Goal: Communication & Community: Answer question/provide support

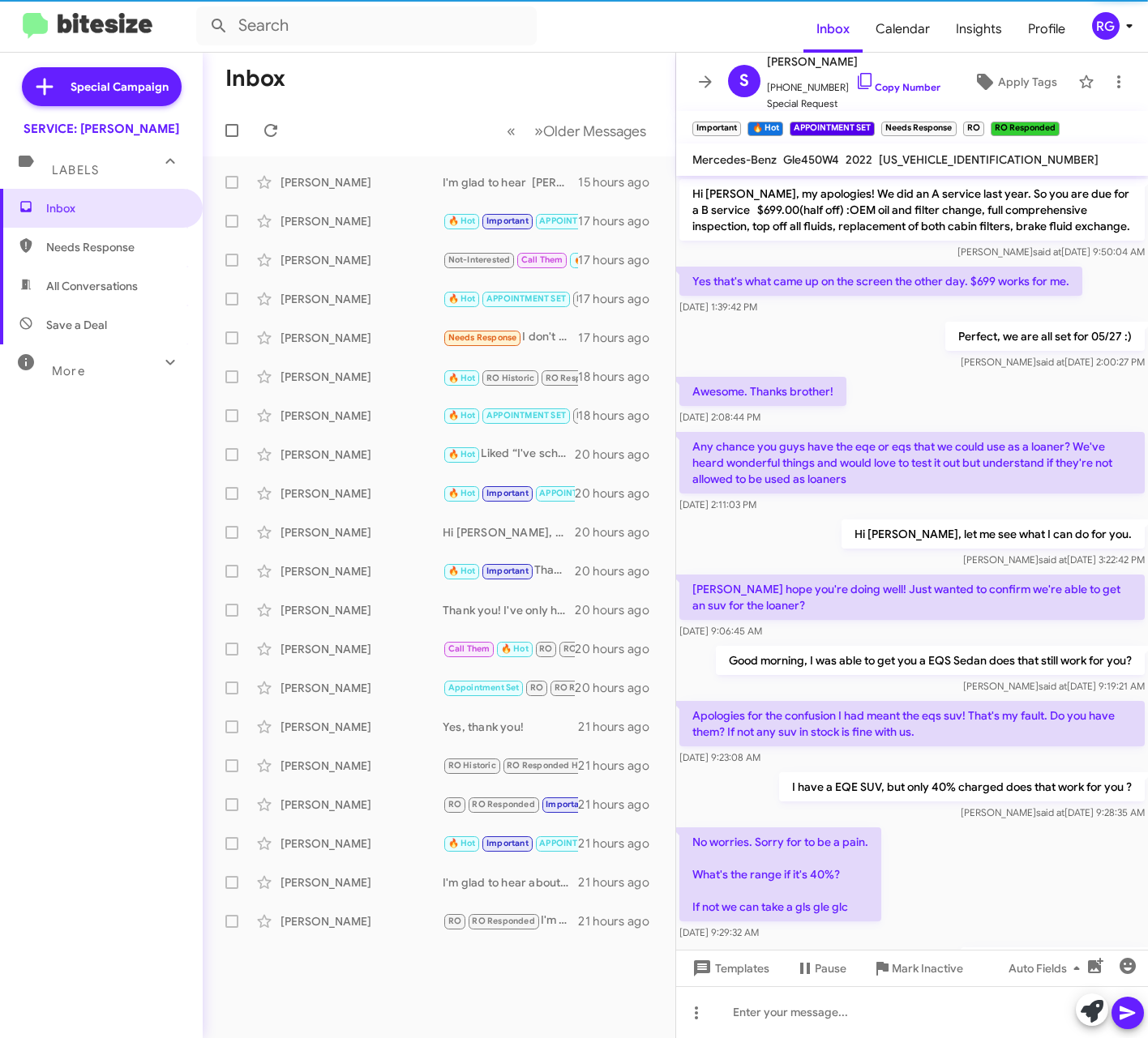
scroll to position [586, 0]
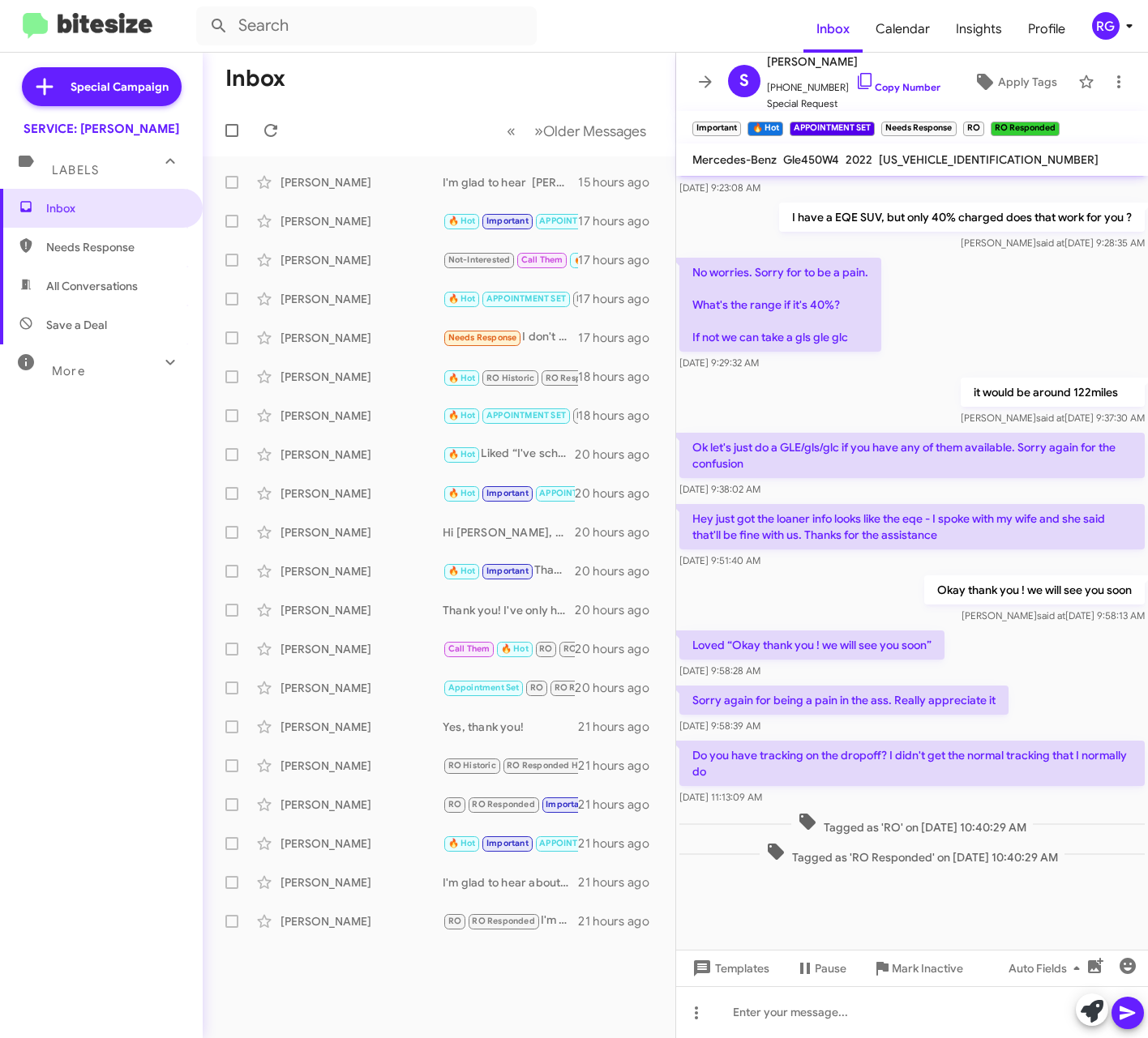
click at [903, 821] on span "Tagged as 'RO' on [DATE] 10:40:29 AM" at bounding box center [912, 824] width 241 height 24
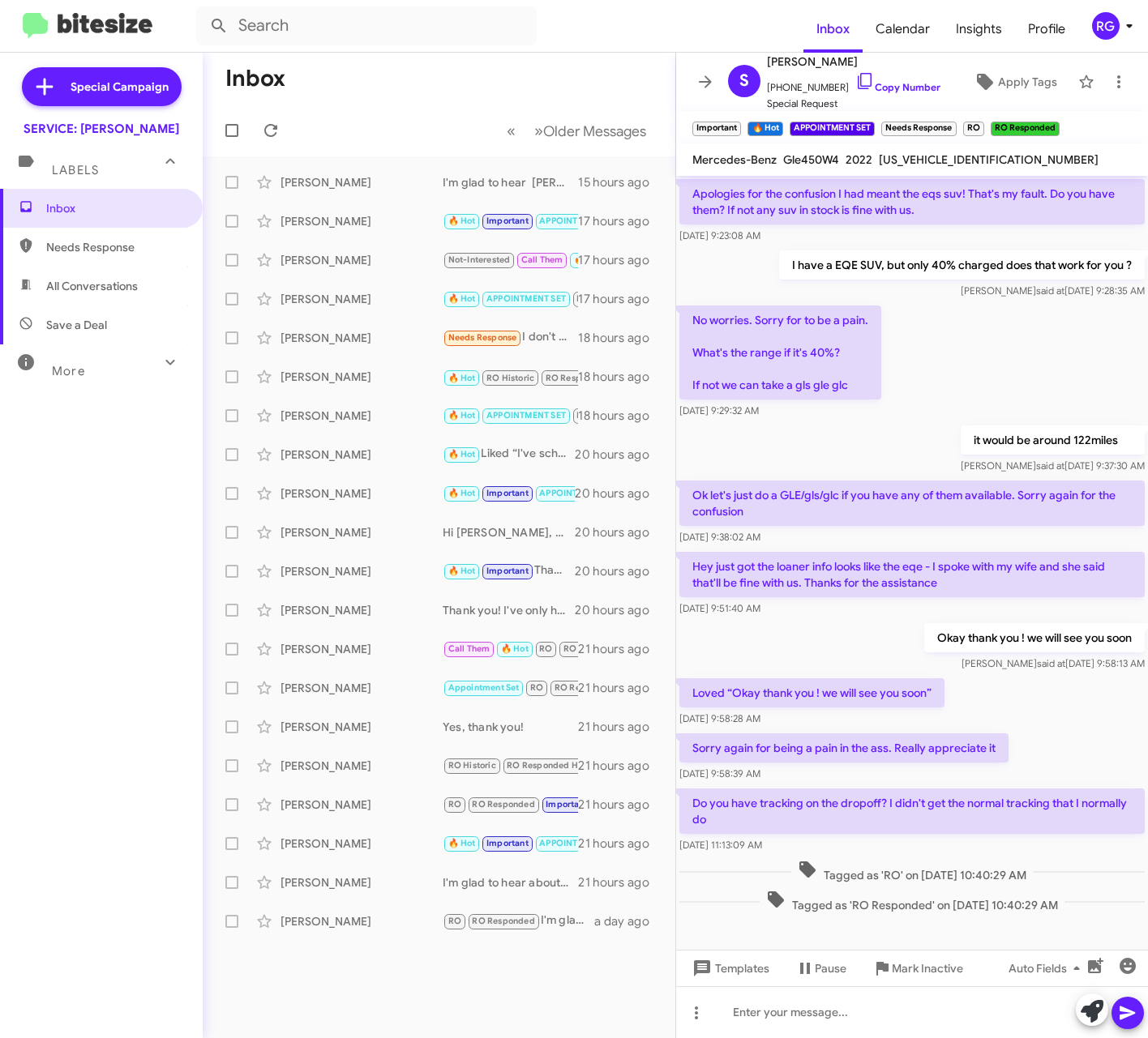
scroll to position [586, 0]
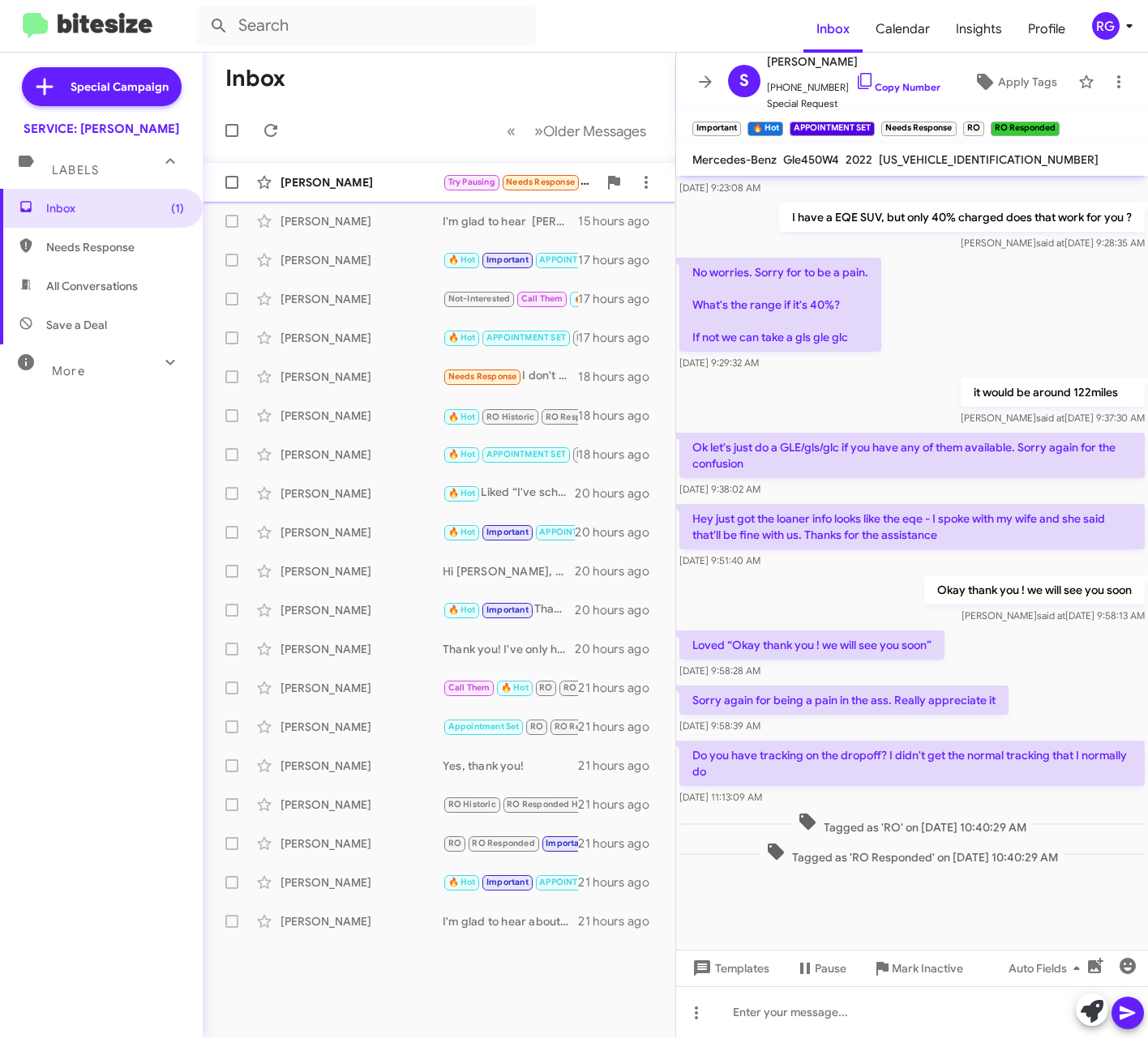
click at [371, 191] on div "Louis Sbarra Try Pausing Needs Response Hi Omar. Just to let you know. Ed made …" at bounding box center [439, 182] width 447 height 33
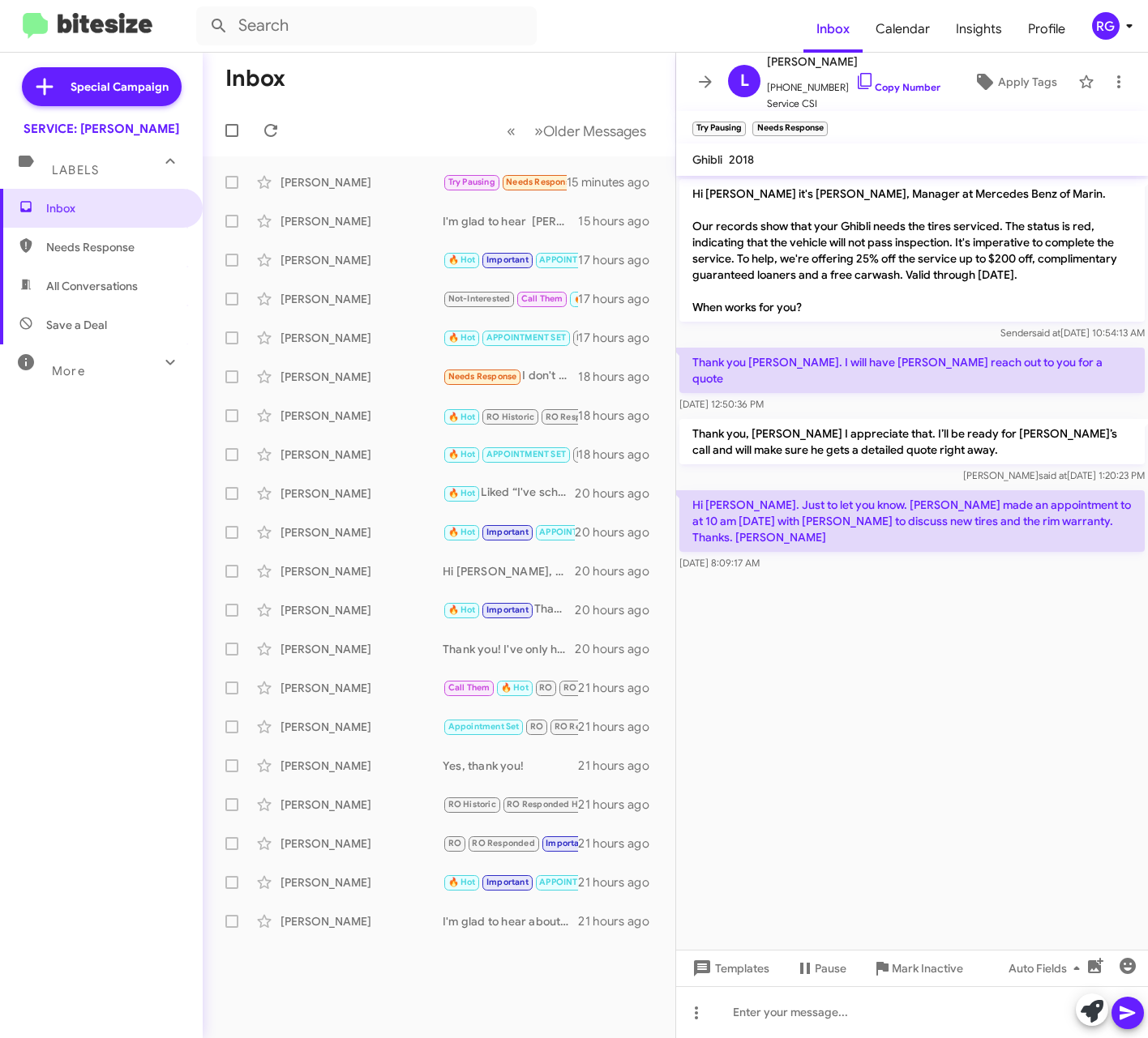
drag, startPoint x: 1016, startPoint y: 510, endPoint x: 815, endPoint y: 535, distance: 202.5
click at [815, 535] on div "Hi Omar. Just to let you know. Ed made an appointment to at 10 am tomorrow with…" at bounding box center [912, 530] width 466 height 81
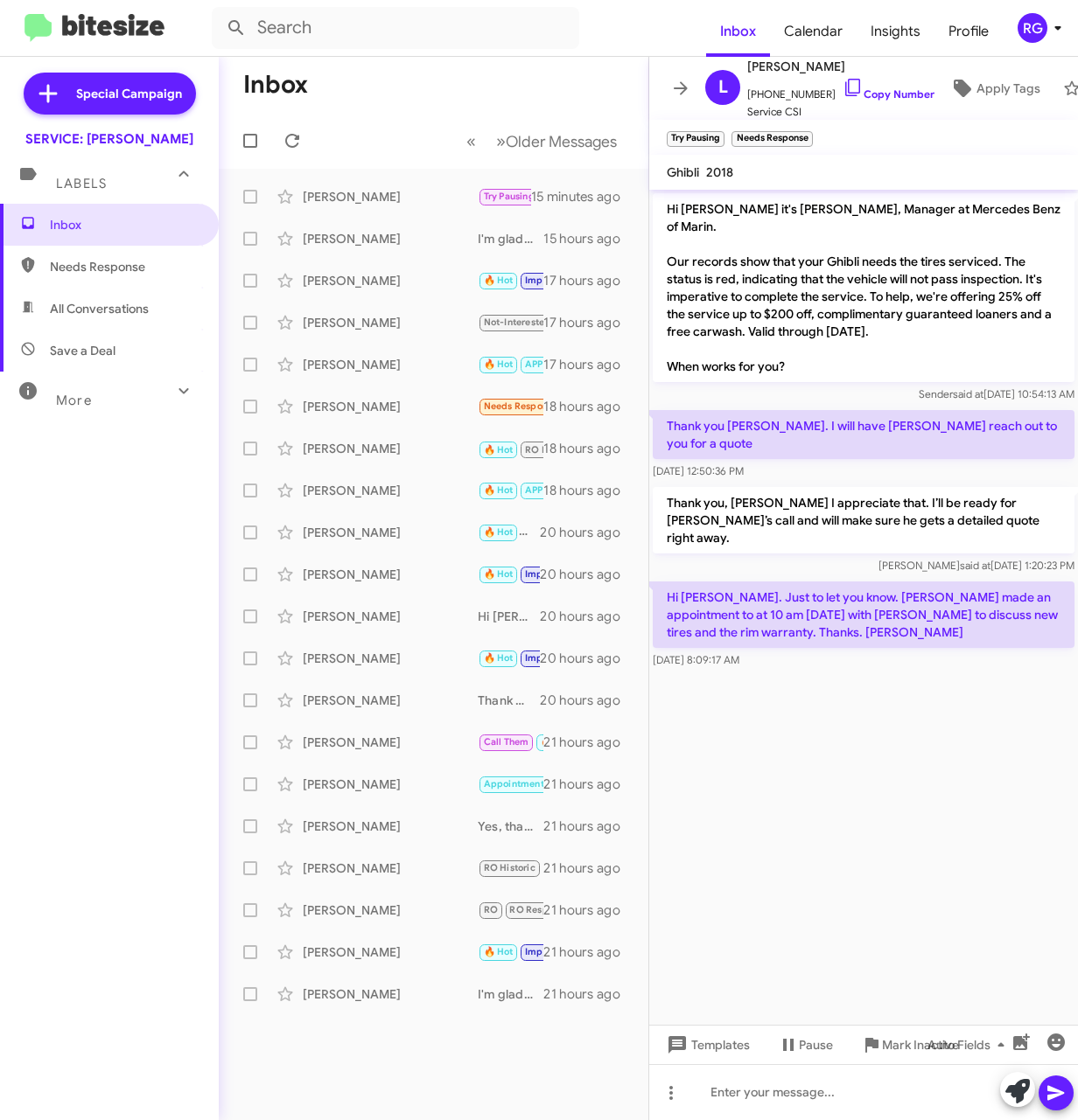
click at [1023, 582] on p "Hi Omar. Just to let you know. Ed made an appointment to at 10 am tomorrow with…" at bounding box center [863, 614] width 422 height 66
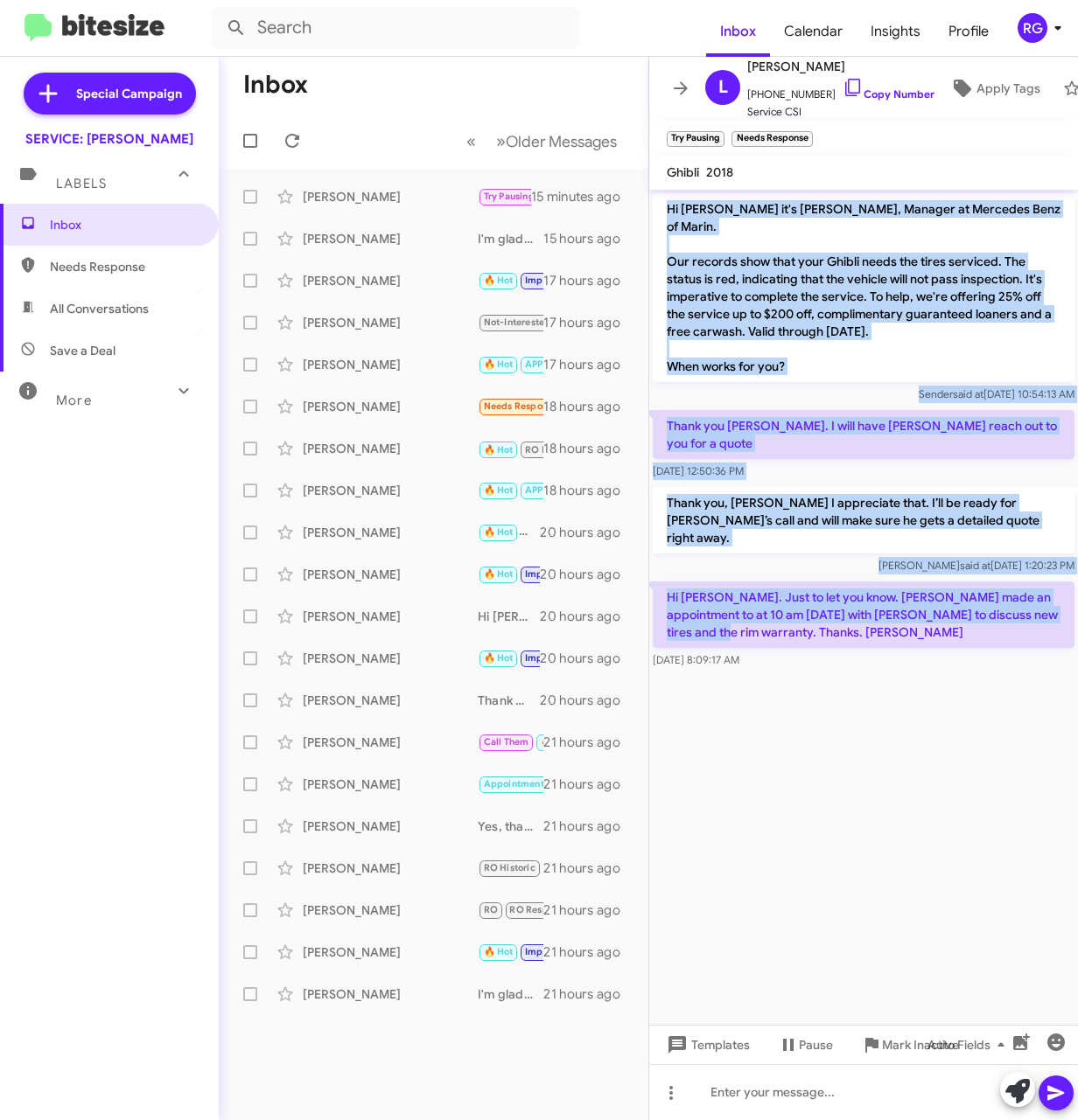
drag, startPoint x: 862, startPoint y: 586, endPoint x: 666, endPoint y: 200, distance: 432.9
click at [666, 200] on div "Hi Louis it's Omar Ibrahimi, Manager at Mercedes Benz of Marin. Our records sho…" at bounding box center [863, 431] width 428 height 483
copy div "Hi Louis it's Omar Ibrahimi, Manager at Mercedes Benz of Marin. Our records sho…"
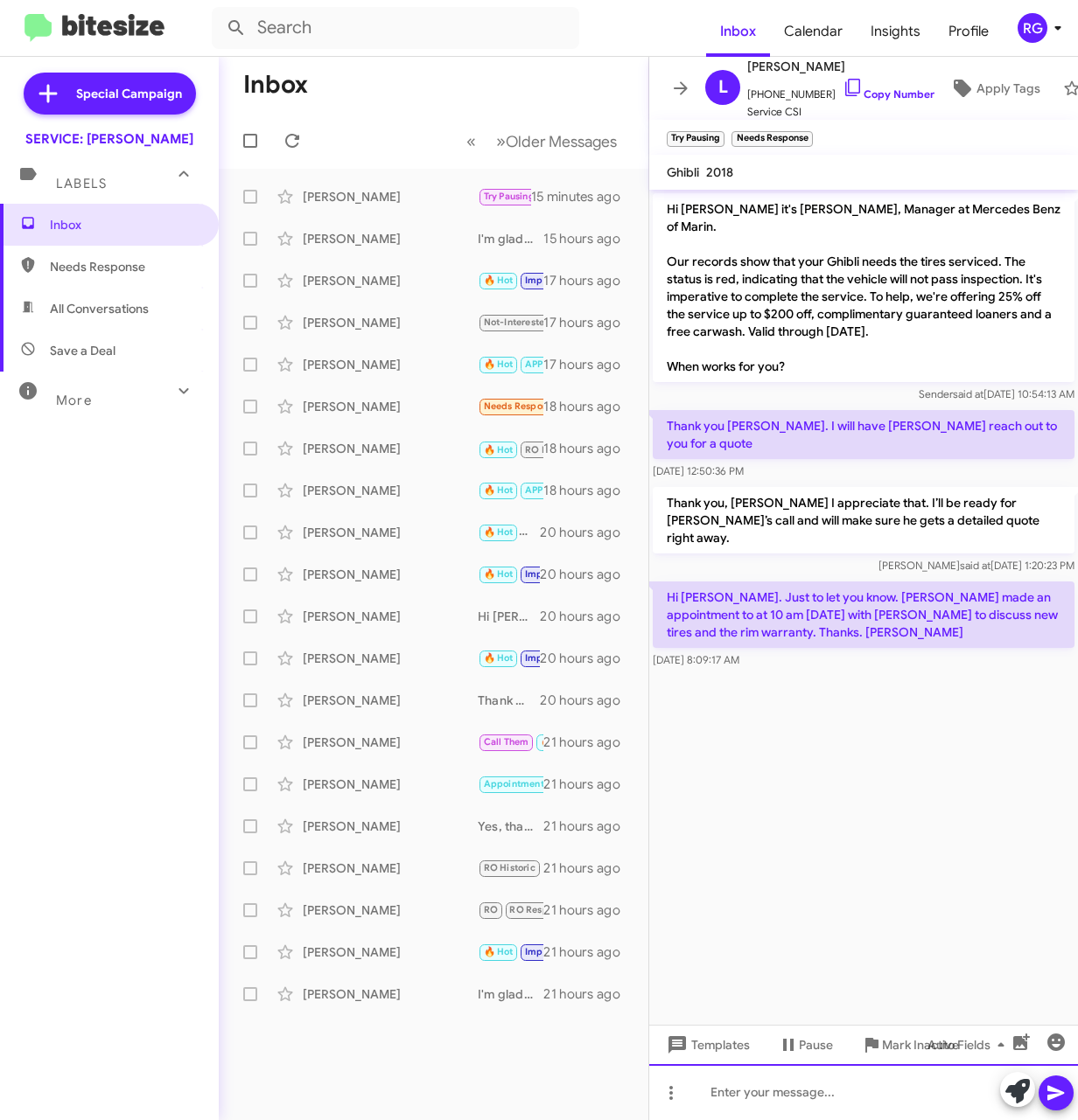
click at [706, 1089] on div at bounding box center [863, 1092] width 428 height 56
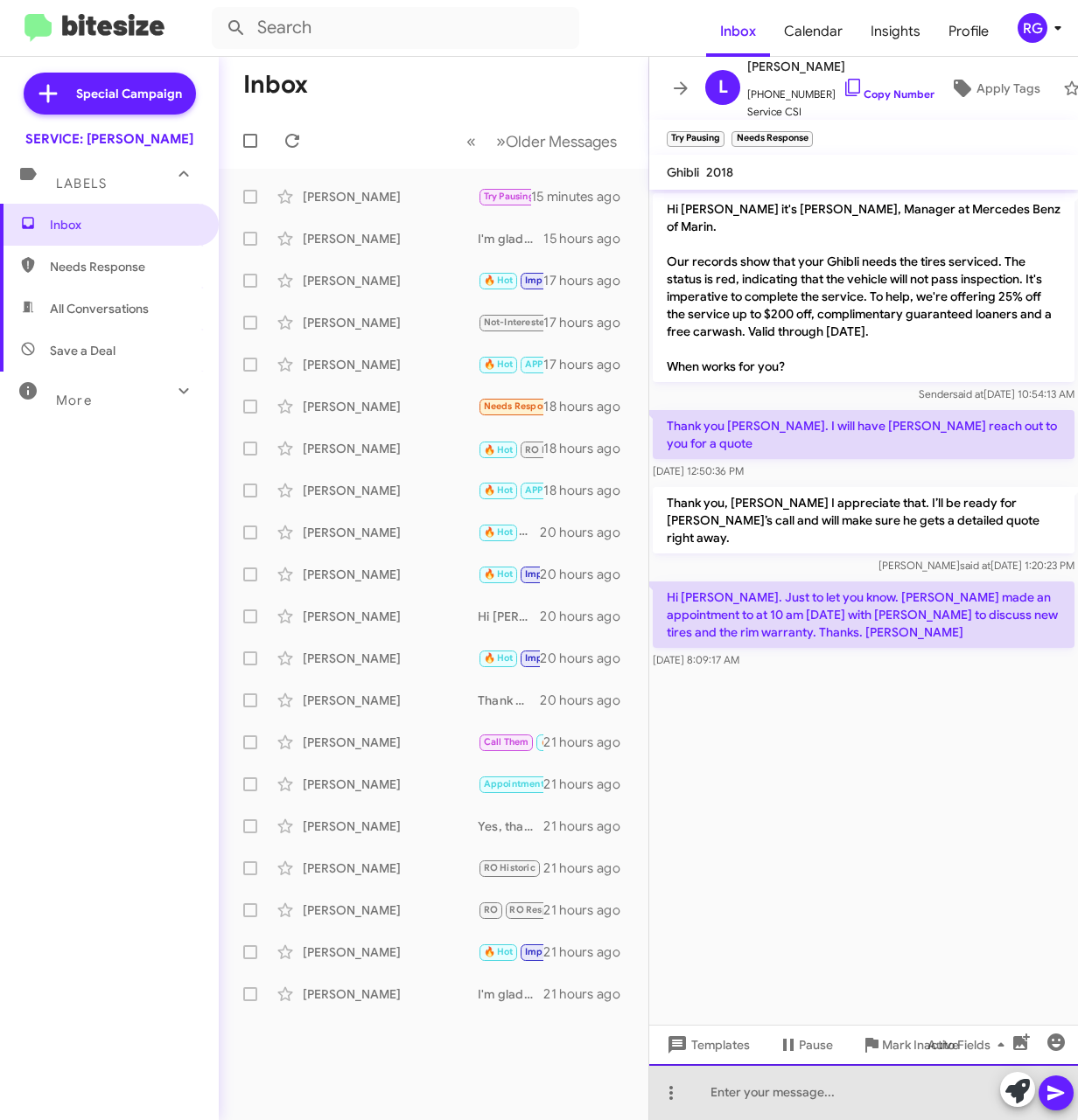
paste div
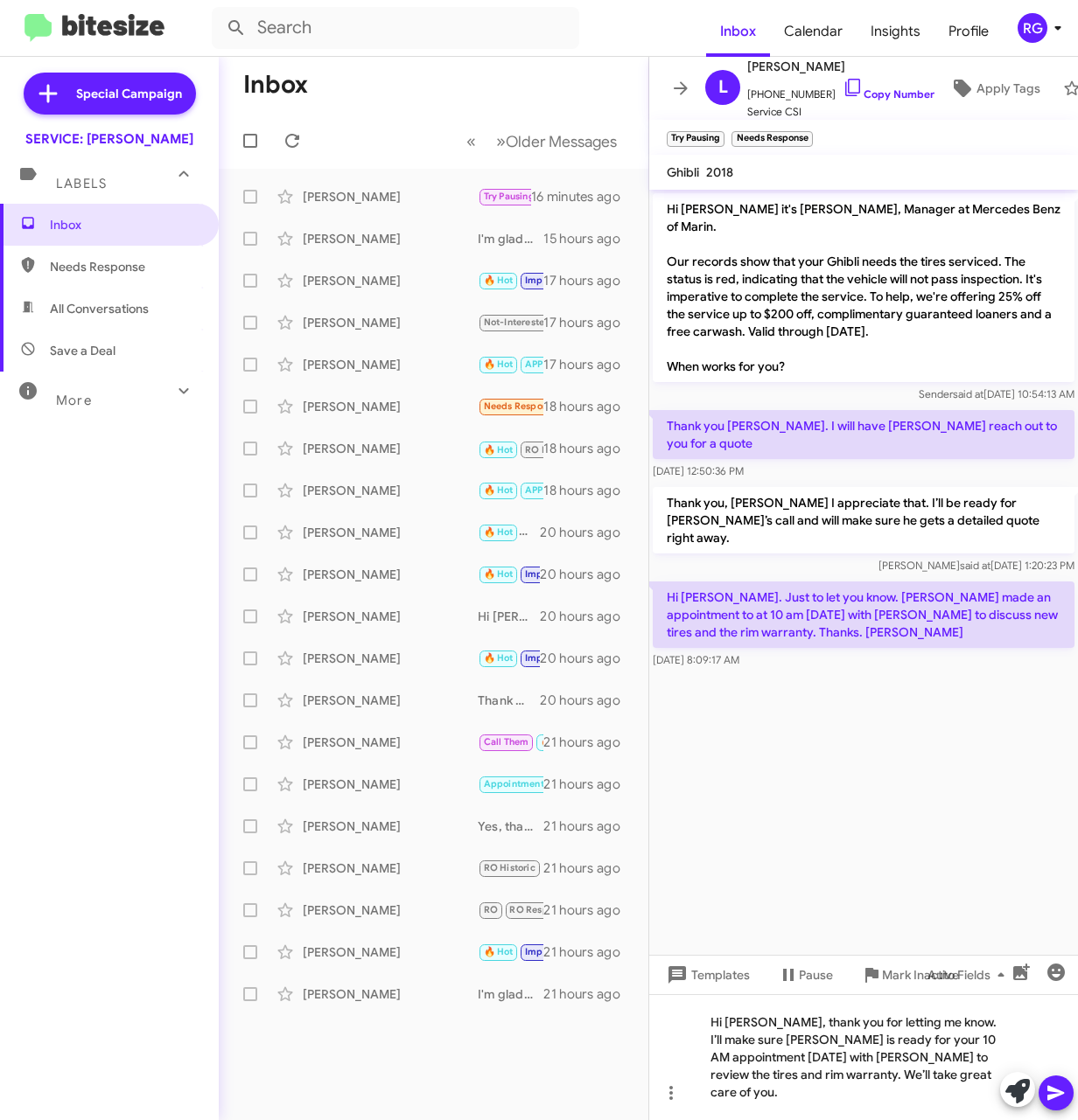
click at [1044, 1091] on button at bounding box center [1056, 1094] width 35 height 35
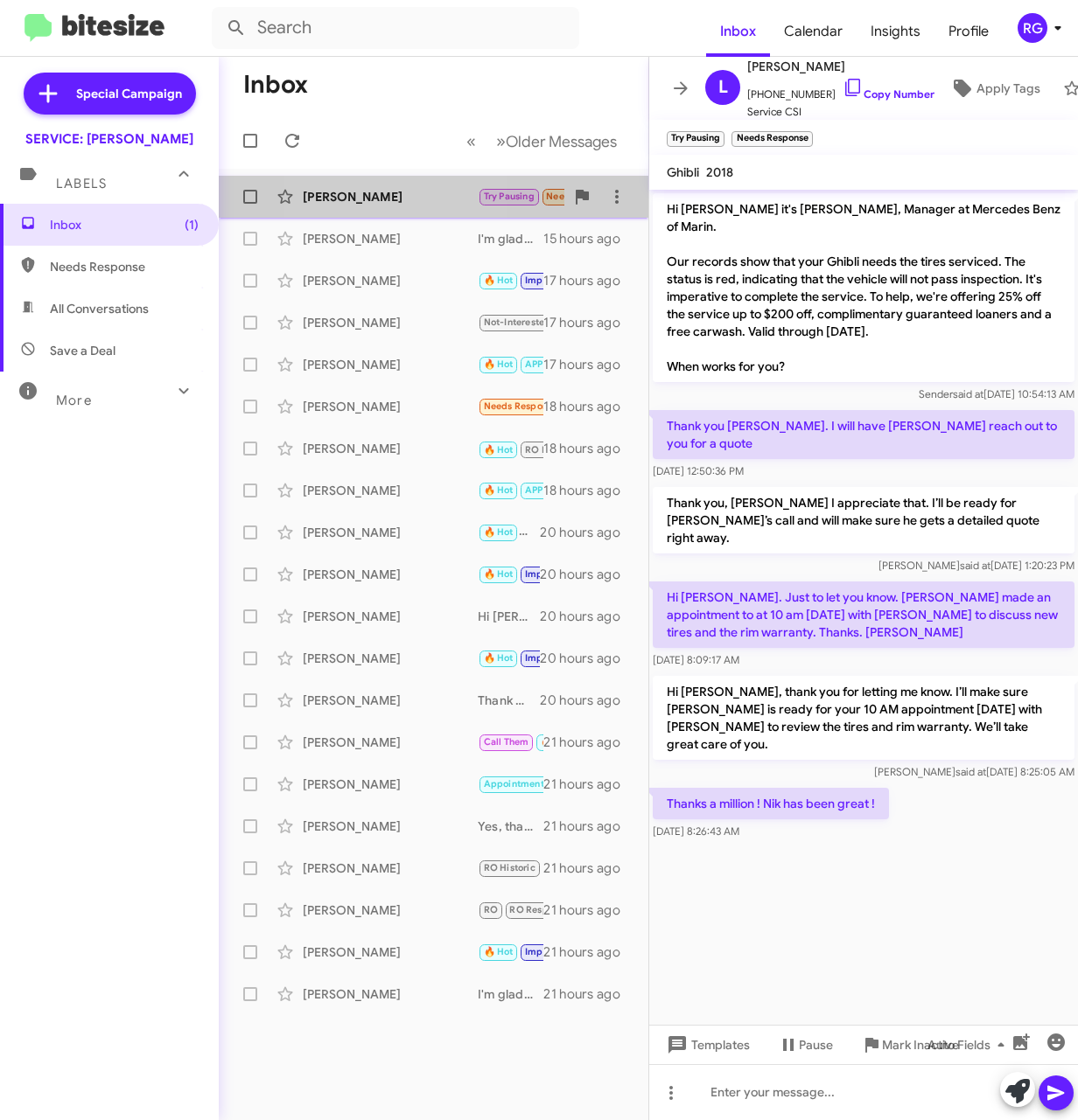
click at [355, 197] on div "Louis Sbarra" at bounding box center [390, 197] width 175 height 18
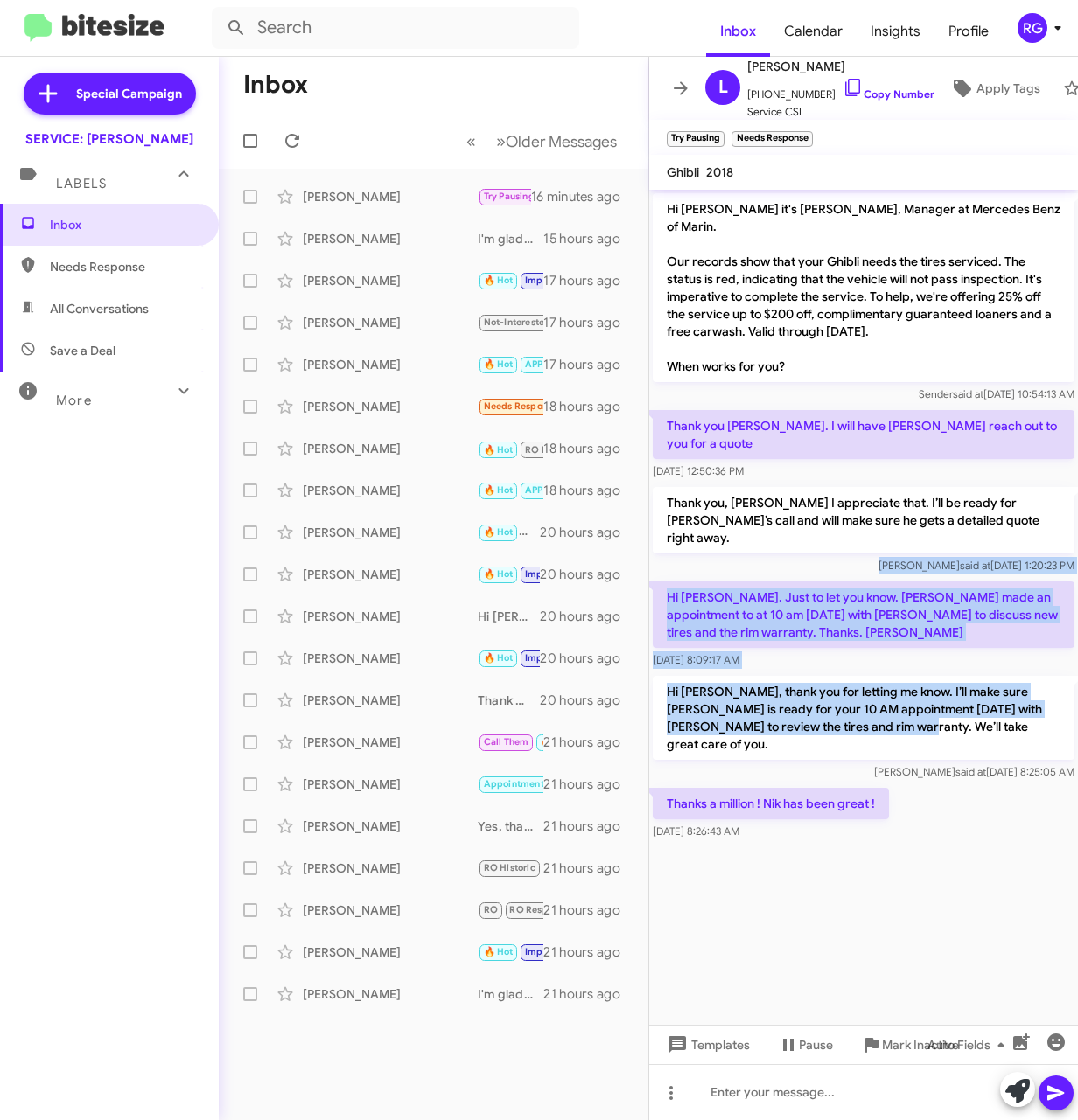
drag, startPoint x: 765, startPoint y: 516, endPoint x: 857, endPoint y: 690, distance: 196.8
click at [857, 690] on div "Hi Louis it's Omar Ibrahimi, Manager at Mercedes Benz of Marin. Our records sho…" at bounding box center [863, 516] width 428 height 654
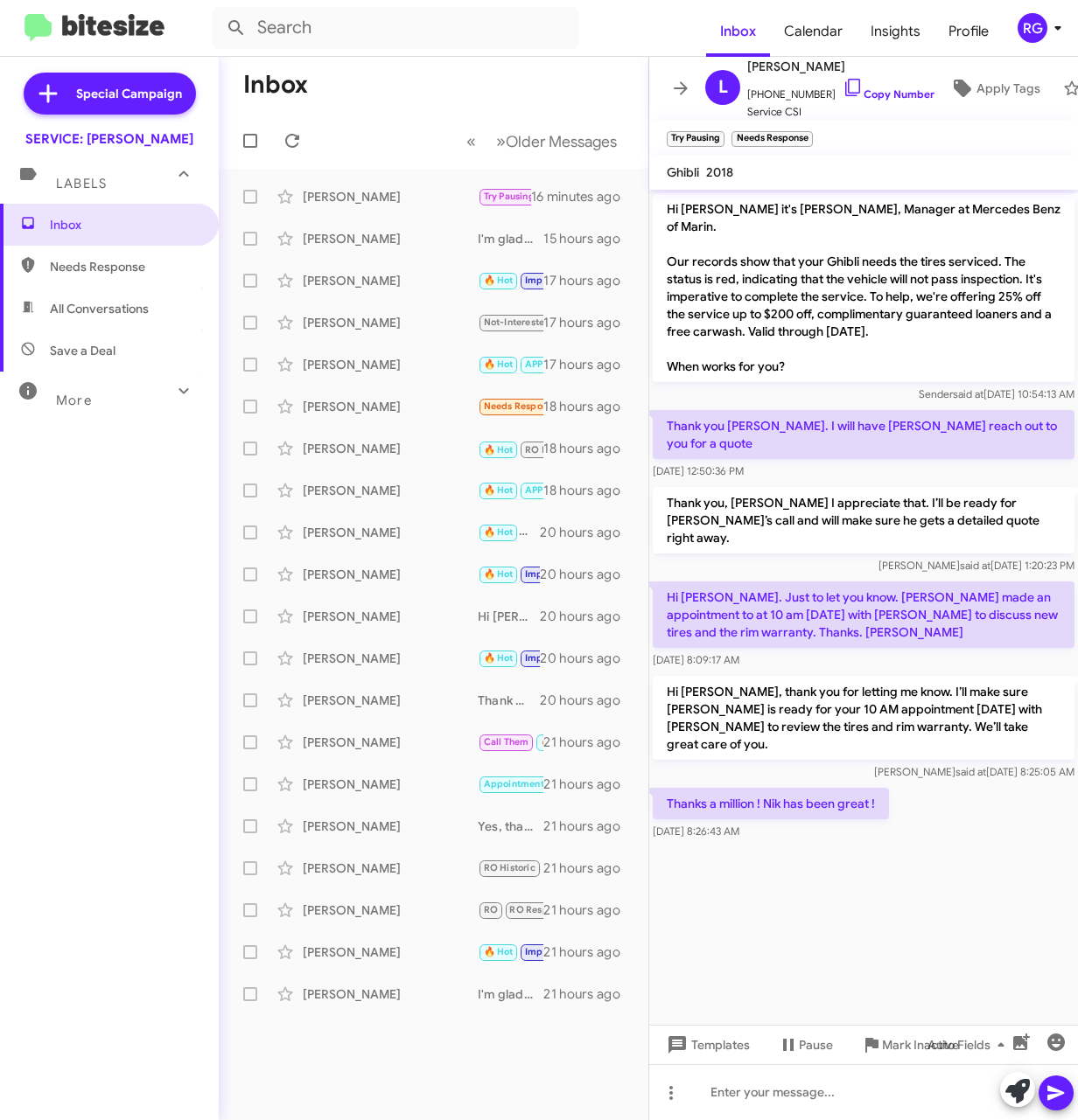
drag, startPoint x: 857, startPoint y: 690, endPoint x: 863, endPoint y: 791, distance: 101.2
click at [865, 844] on div at bounding box center [863, 857] width 428 height 26
